Goal: Download file/media

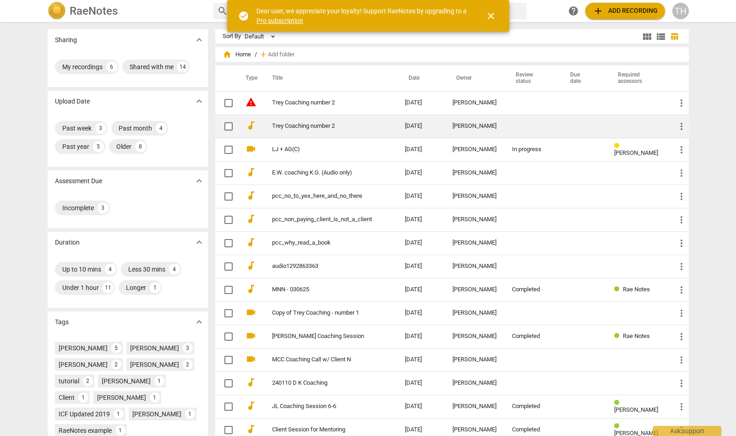
click at [362, 129] on link "Trey Coaching number 2" at bounding box center [322, 126] width 100 height 7
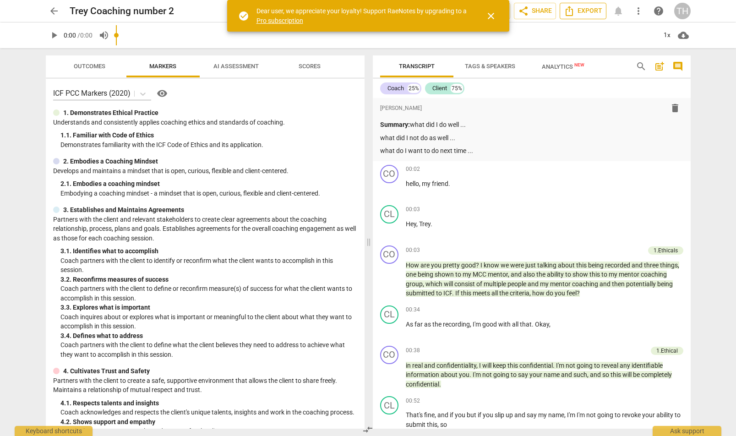
click at [592, 11] on span "Export" at bounding box center [582, 10] width 38 height 11
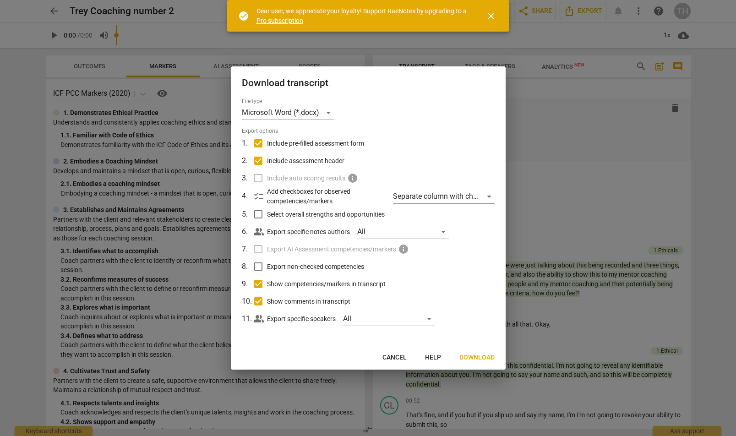
click at [257, 141] on input "Include pre-filled assessment form" at bounding box center [257, 143] width 17 height 17
checkbox input "false"
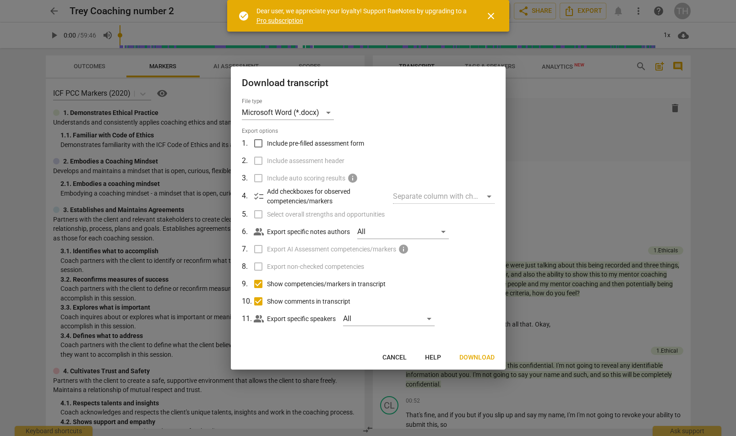
click at [257, 161] on label "Include assessment header" at bounding box center [367, 160] width 240 height 17
click at [255, 303] on input "Show comments in transcript" at bounding box center [257, 300] width 17 height 17
checkbox input "false"
click at [476, 357] on span "Download" at bounding box center [476, 357] width 35 height 9
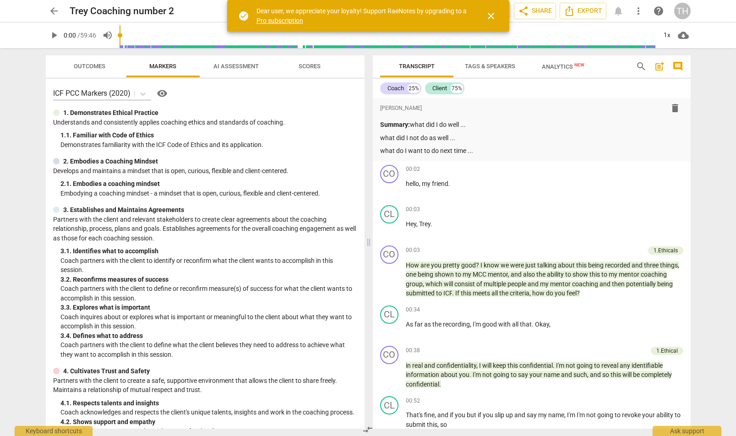
click at [492, 17] on span "close" at bounding box center [490, 16] width 11 height 11
